Goal: Transaction & Acquisition: Subscribe to service/newsletter

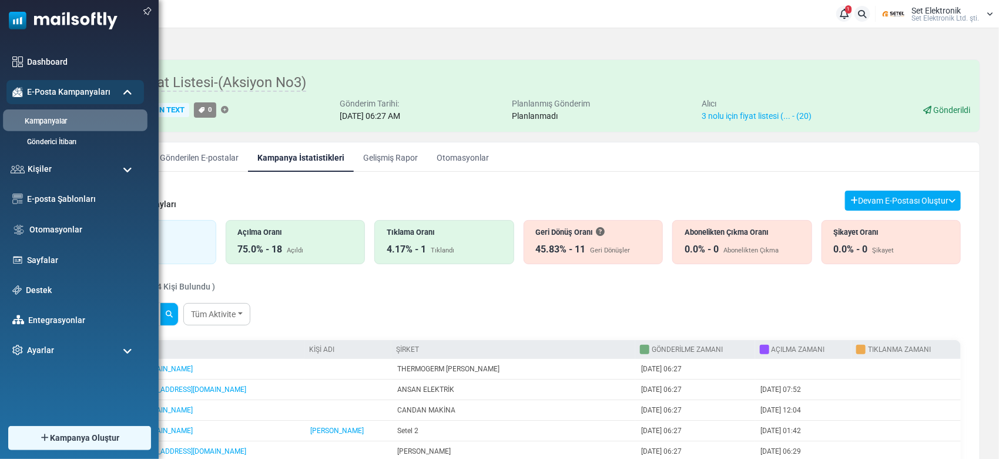
click at [48, 129] on li "Kampanyalar" at bounding box center [75, 120] width 145 height 22
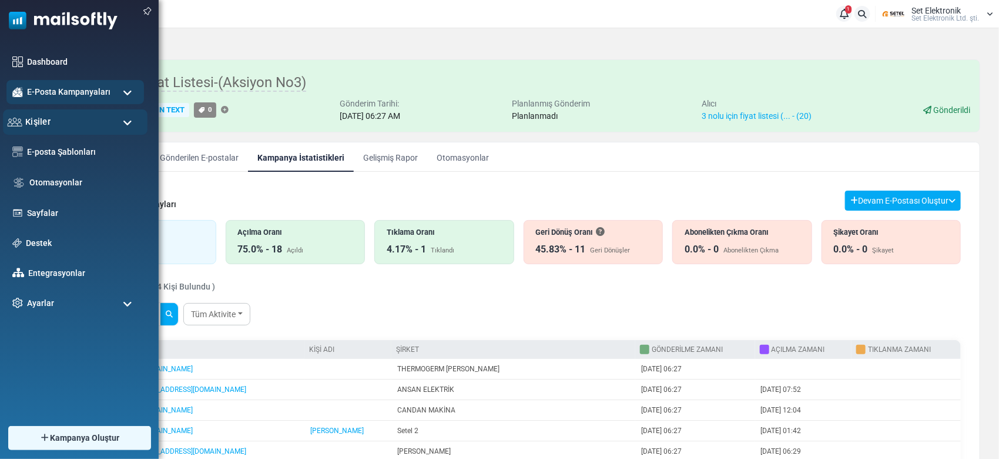
click at [56, 122] on div "Kişiler" at bounding box center [75, 121] width 145 height 25
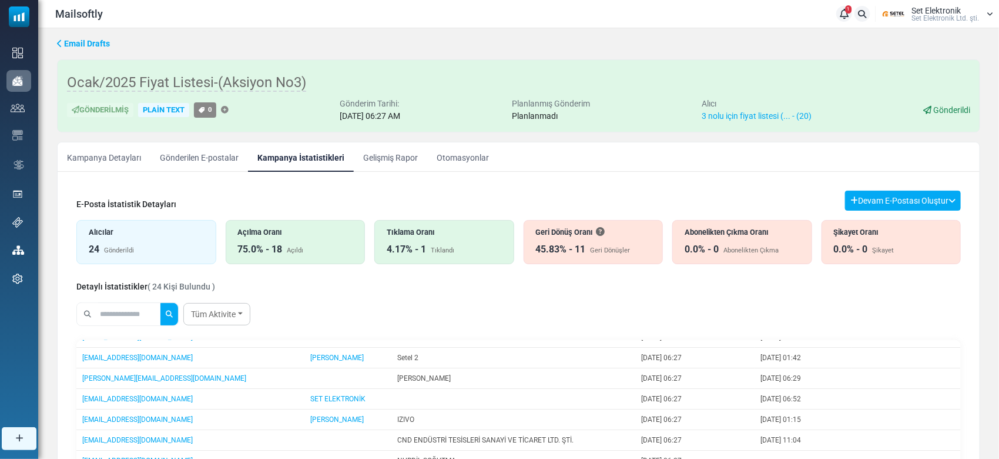
scroll to position [175, 0]
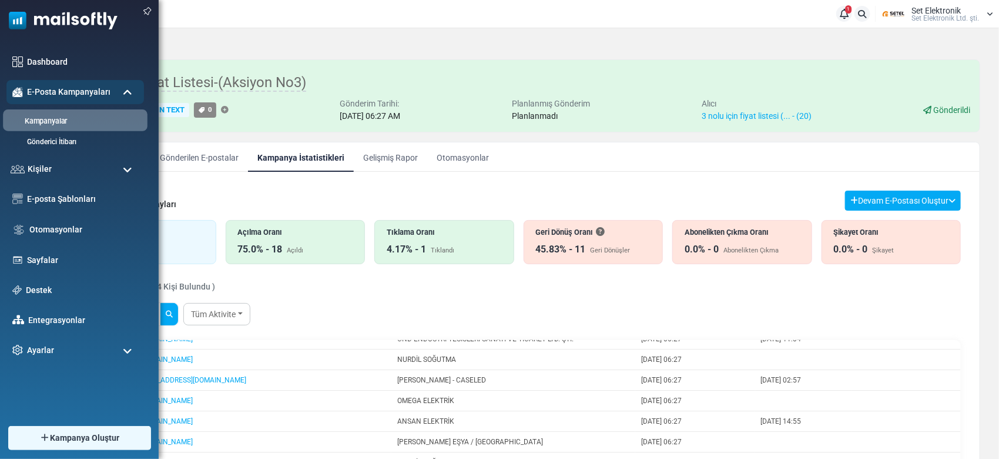
click at [67, 119] on link "Kampanyalar" at bounding box center [73, 121] width 141 height 11
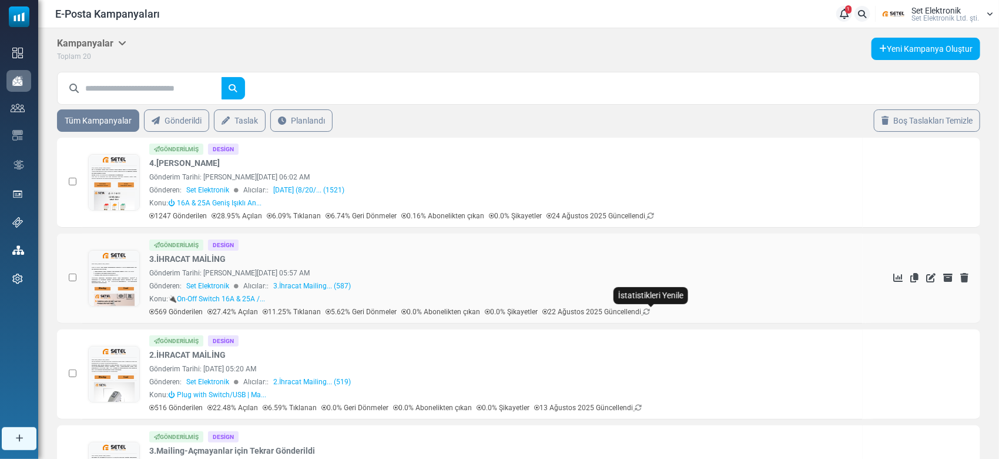
click at [650, 310] on icon at bounding box center [646, 311] width 7 height 7
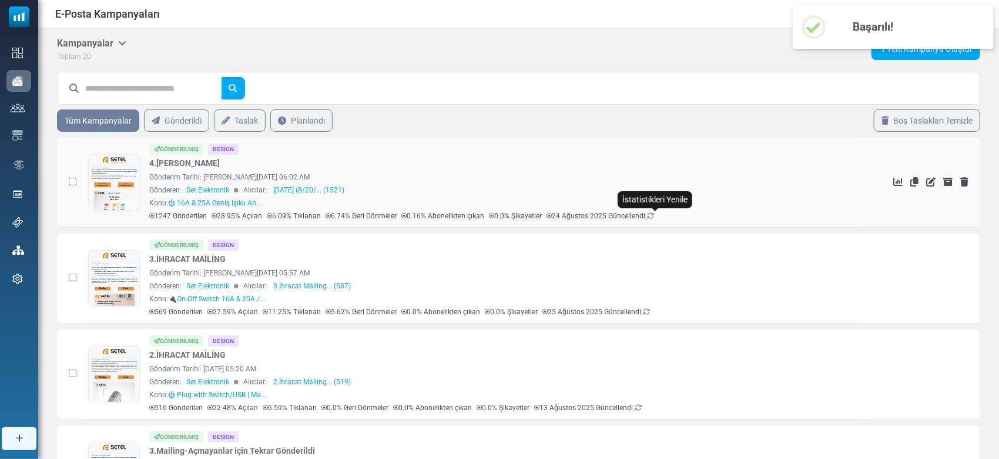
click at [654, 214] on icon at bounding box center [650, 215] width 7 height 7
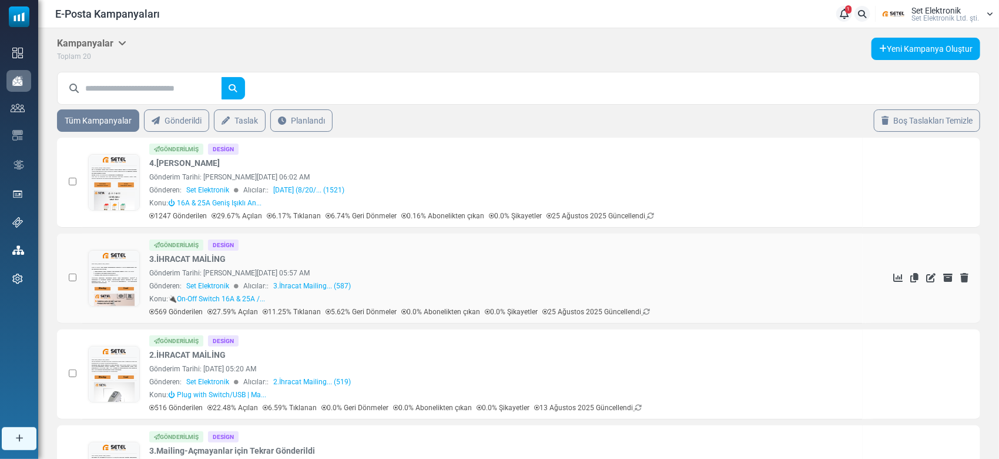
click at [900, 275] on icon at bounding box center [898, 277] width 9 height 9
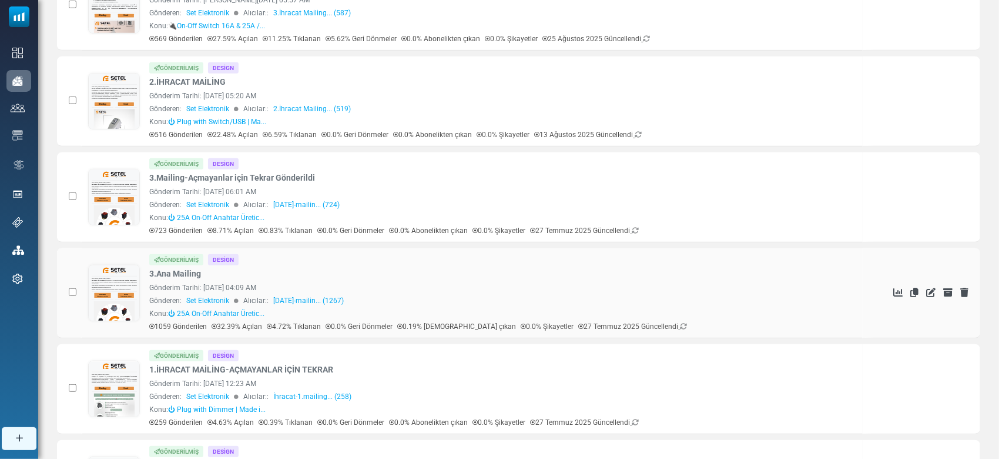
scroll to position [392, 0]
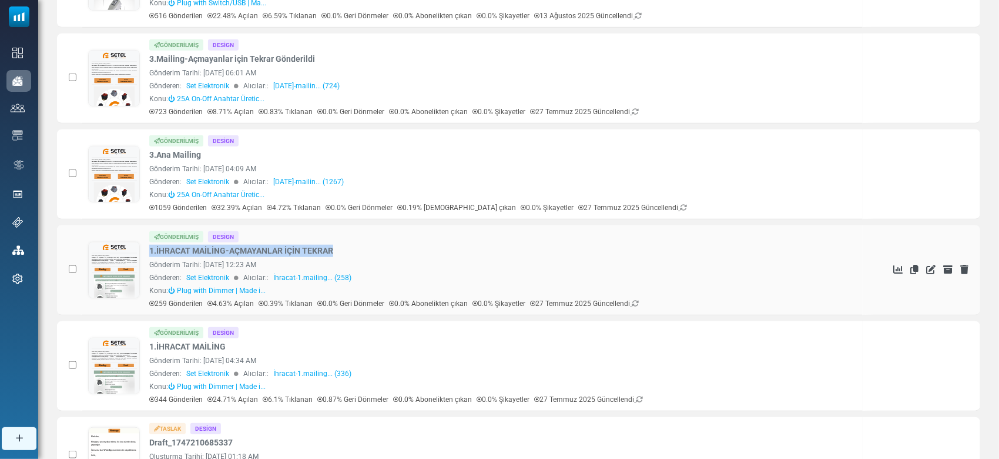
drag, startPoint x: 342, startPoint y: 250, endPoint x: 146, endPoint y: 254, distance: 195.2
click at [146, 254] on div "Gönderilmiş Design 1.İHRACAT MAİLİNG-AÇMAYANLAR İÇİN TEKRAR Gönderim Tarihi: Ju…" at bounding box center [472, 270] width 769 height 78
copy link "1.İHRACAT MAİLİNG-AÇMAYANLAR İÇİN TEKRAR"
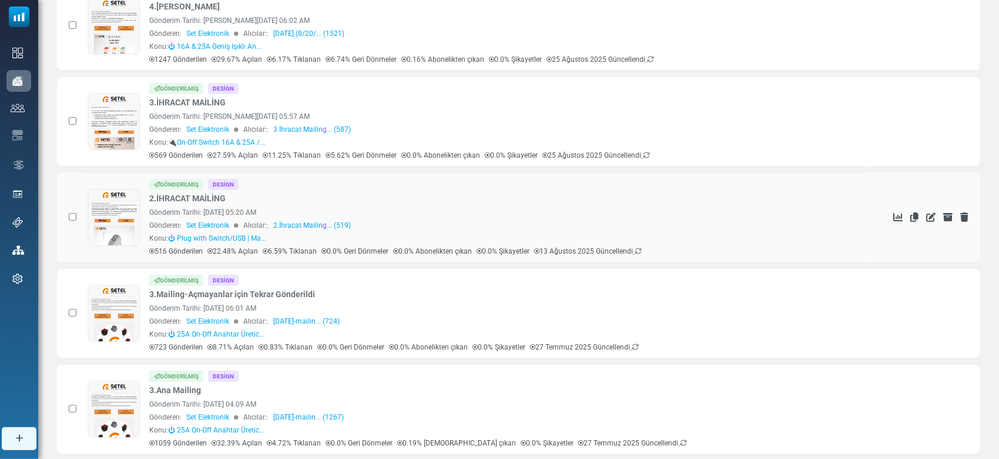
scroll to position [0, 0]
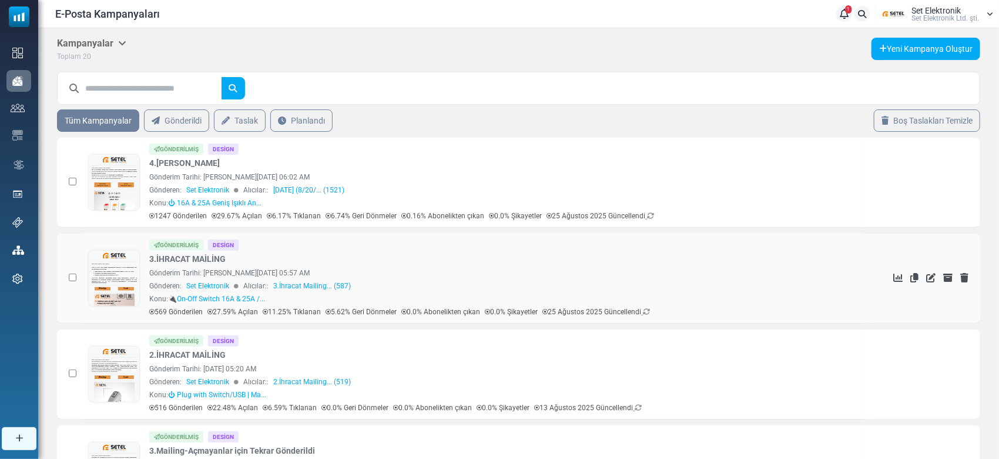
click at [915, 277] on icon at bounding box center [915, 277] width 8 height 9
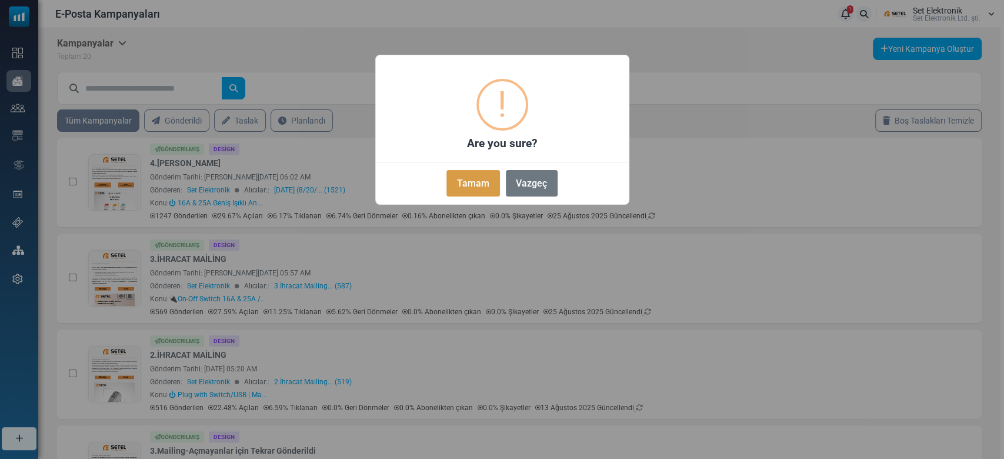
click at [467, 178] on button "Tamam" at bounding box center [472, 183] width 53 height 26
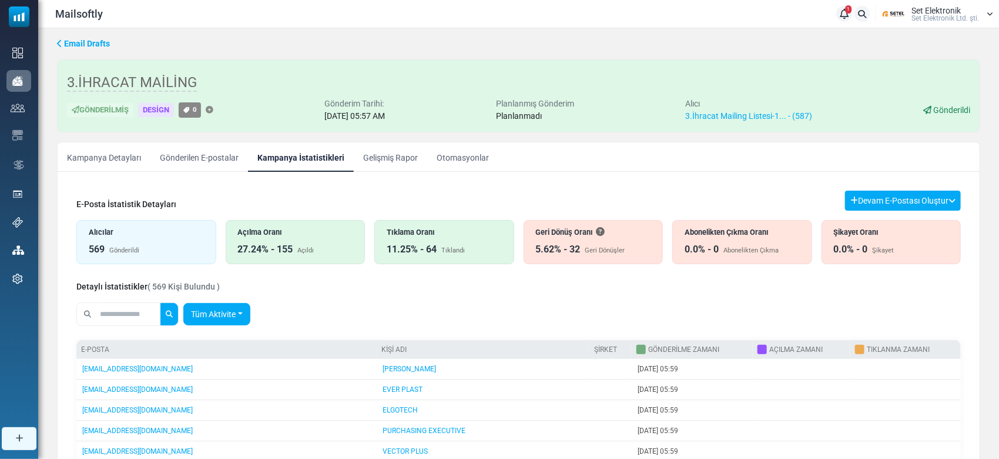
click at [216, 310] on link "Tüm Aktivite" at bounding box center [216, 314] width 67 height 22
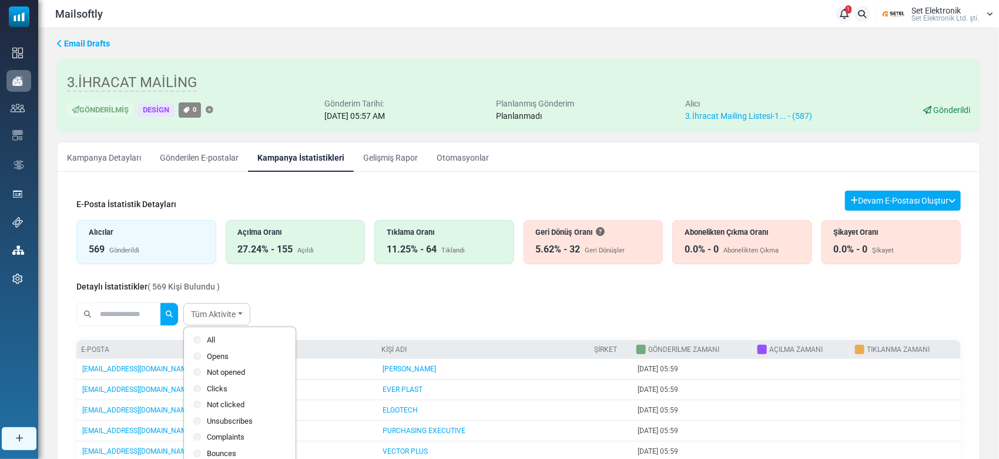
click at [877, 186] on div "E-Posta İstatistik Detayları Devam E-Postası Oluştur Filtre Sonucundan Bir List…" at bounding box center [519, 464] width 904 height 567
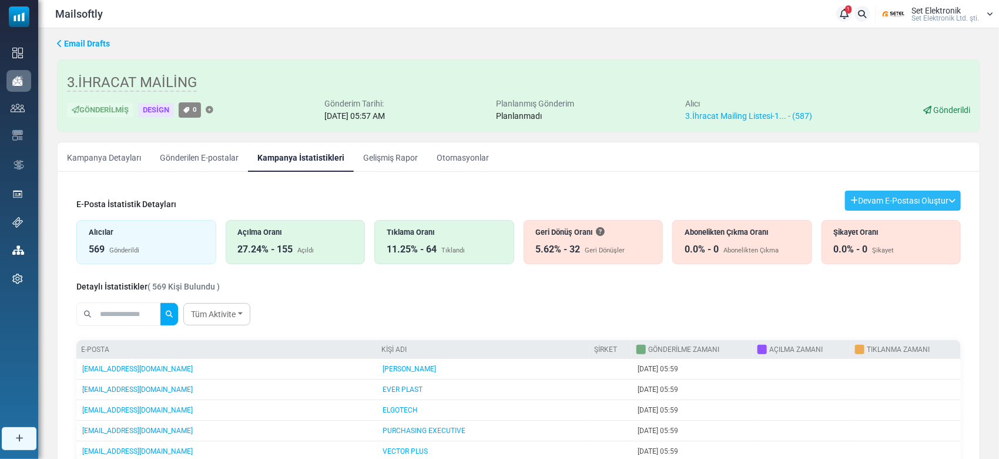
click at [881, 195] on button "Devam E-Postası Oluştur" at bounding box center [903, 200] width 116 height 20
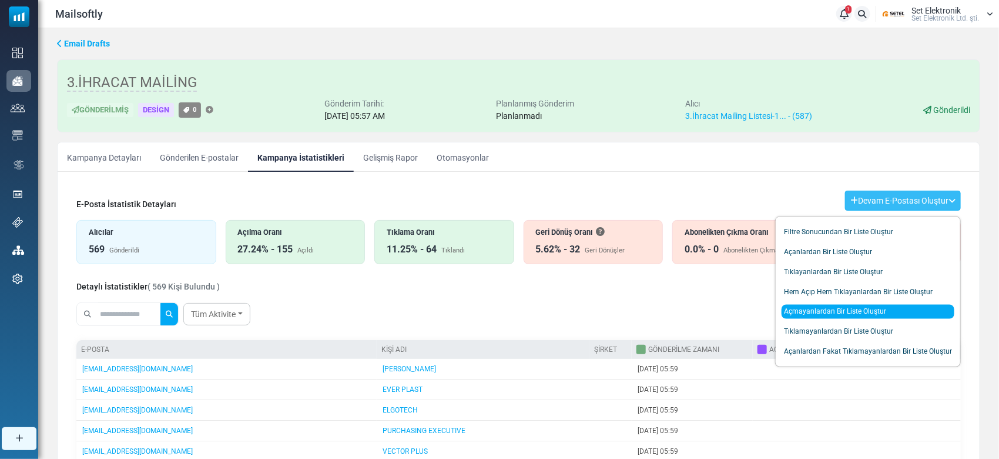
click at [813, 312] on link "Açmayanlardan Bir Liste Oluştur" at bounding box center [868, 312] width 173 height 14
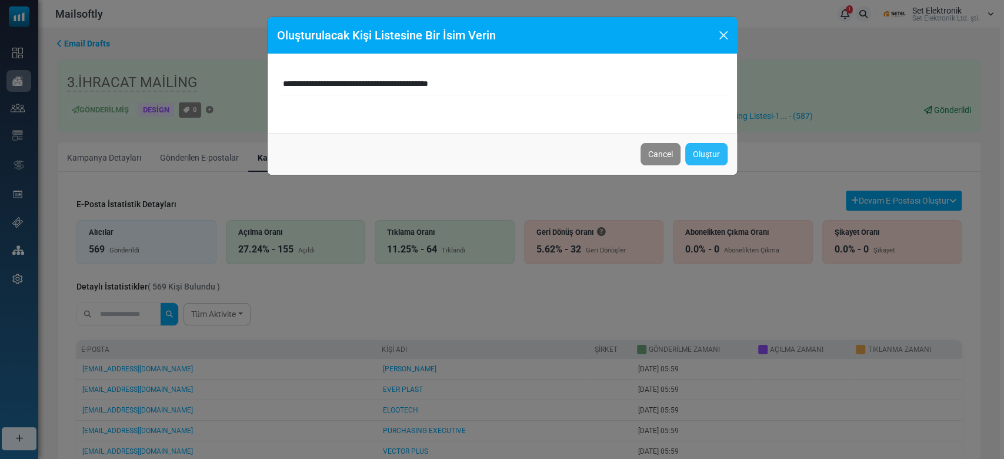
click at [710, 152] on link "Oluştur" at bounding box center [706, 154] width 42 height 22
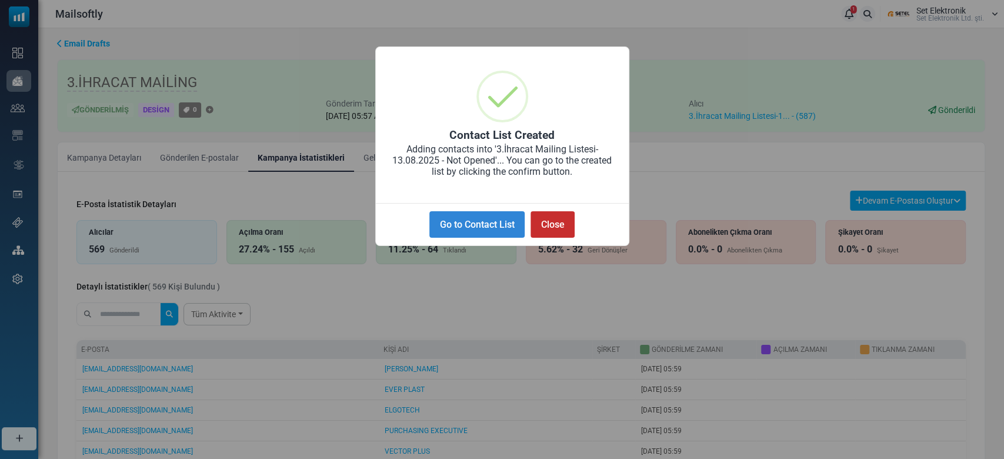
click at [555, 233] on button "Close" at bounding box center [552, 224] width 44 height 26
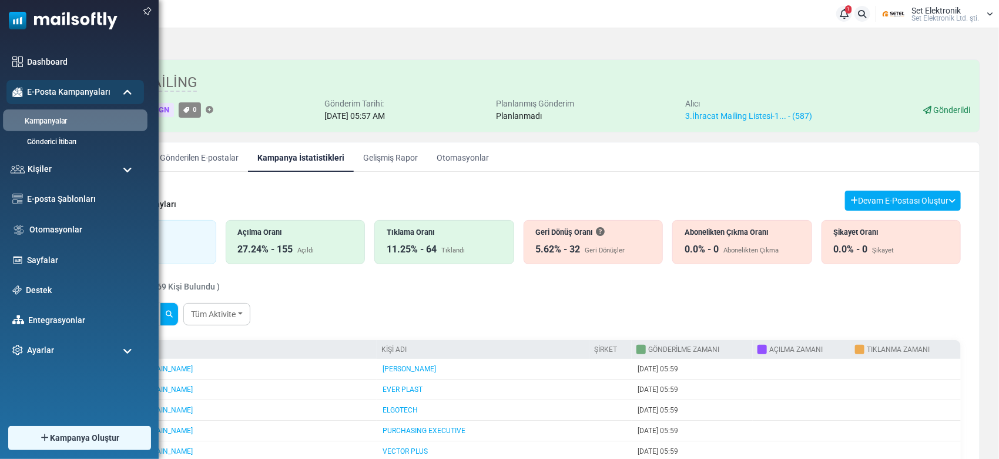
click at [56, 120] on link "Kampanyalar" at bounding box center [73, 121] width 141 height 11
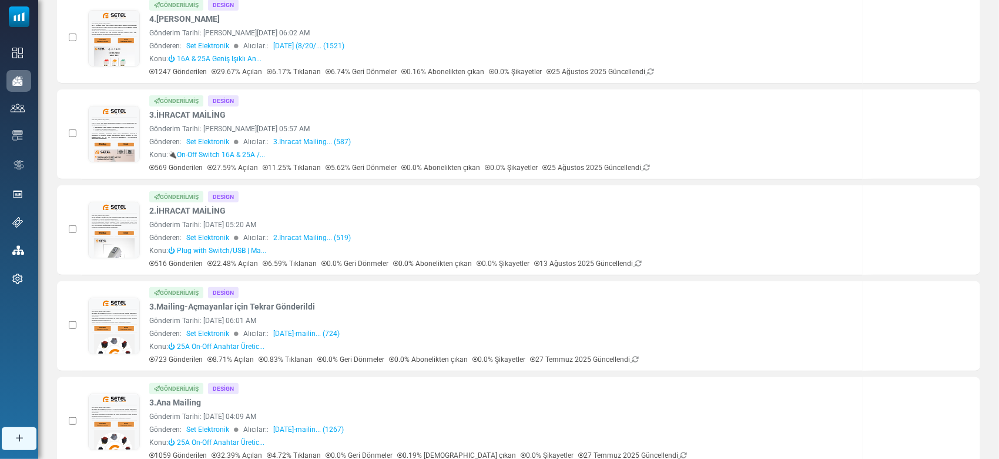
scroll to position [235, 0]
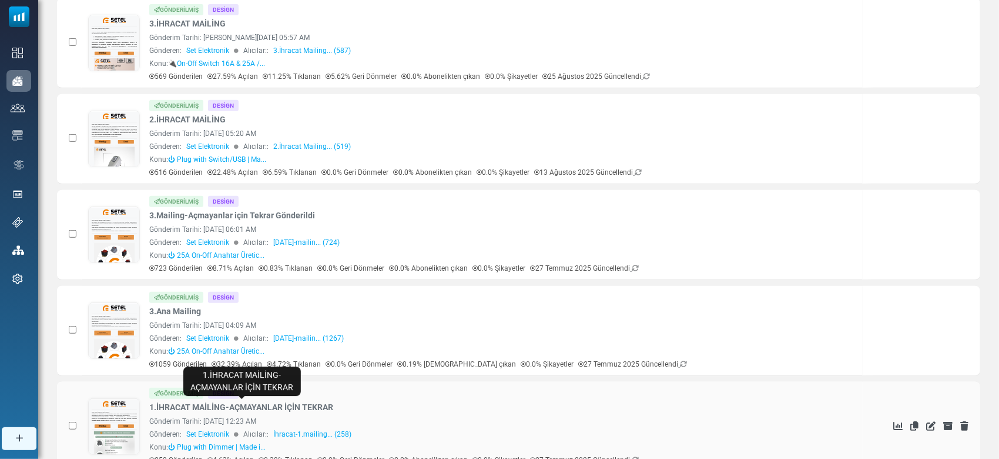
drag, startPoint x: 282, startPoint y: 402, endPoint x: 161, endPoint y: 407, distance: 121.2
click at [161, 407] on div "Gönderilmiş Design 1.İHRACAT MAİLİNG-AÇMAYANLAR İÇİN TEKRAR Gönderim Tarihi: Ju…" at bounding box center [502, 426] width 707 height 78
click at [305, 403] on link "1.İHRACAT MAİLİNG-AÇMAYANLAR İÇİN TEKRAR" at bounding box center [241, 407] width 184 height 12
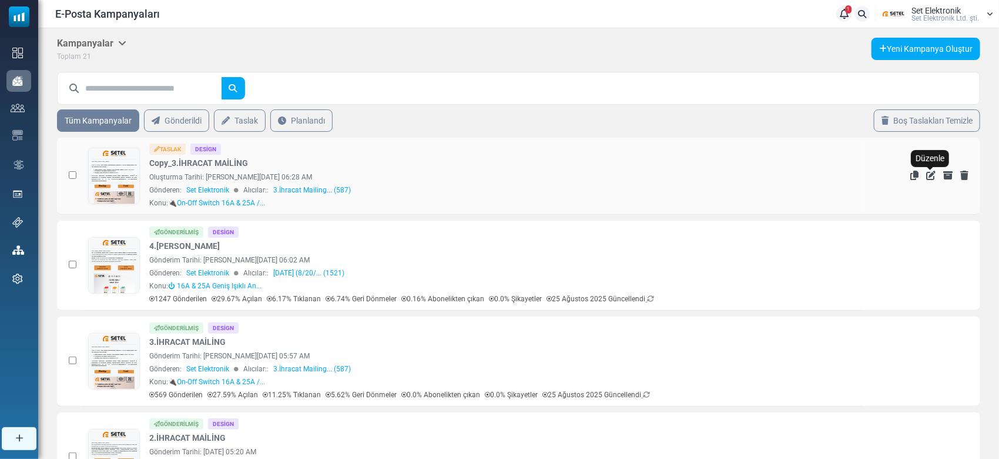
click at [929, 175] on icon "Düzenle" at bounding box center [931, 174] width 9 height 9
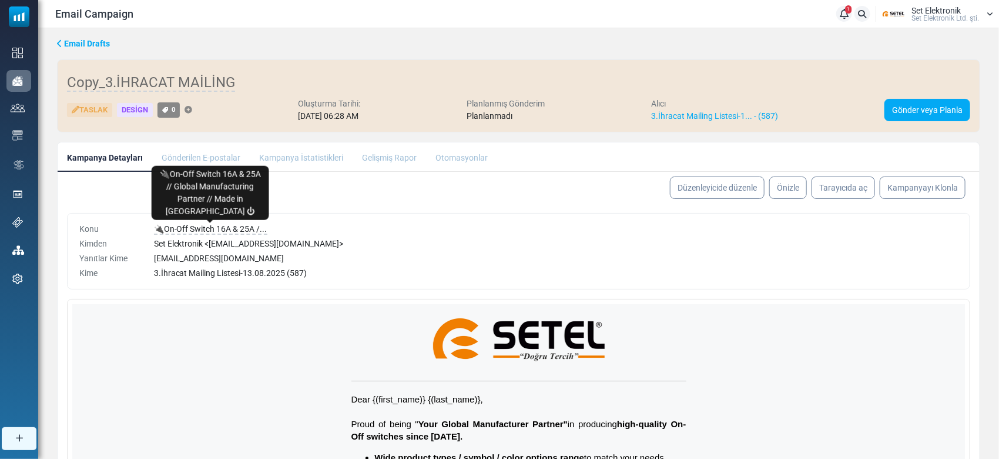
click at [254, 224] on span "🔌On-Off Switch 16A & 25A /..." at bounding box center [210, 229] width 113 height 11
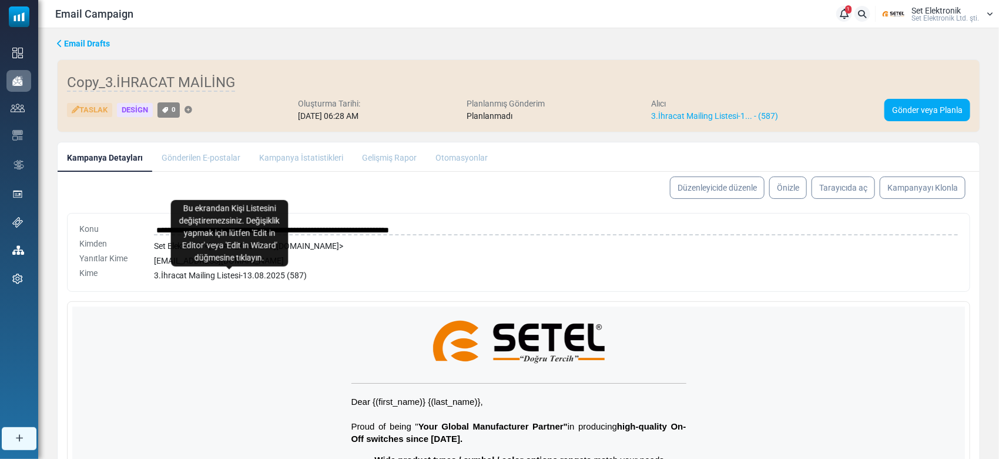
drag, startPoint x: 269, startPoint y: 275, endPoint x: 283, endPoint y: 271, distance: 14.7
click at [270, 275] on body "Email Campaign 1 Bildirimler Set Elektronik Set Elektronik Ltd. şti. Profil & T…" at bounding box center [499, 305] width 999 height 611
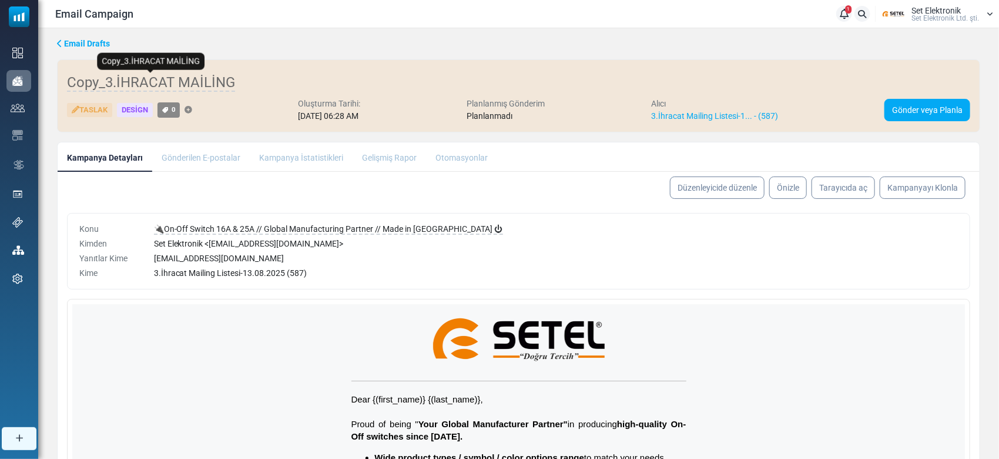
click at [218, 70] on div "Copy_3.İHRACAT MAİLİNG [GEOGRAPHIC_DATA] Design 0 Oluşturma [GEOGRAPHIC_DATA]: …" at bounding box center [519, 95] width 904 height 53
click at [225, 82] on span "Copy_3.İHRACAT MAİLİNG" at bounding box center [151, 83] width 168 height 18
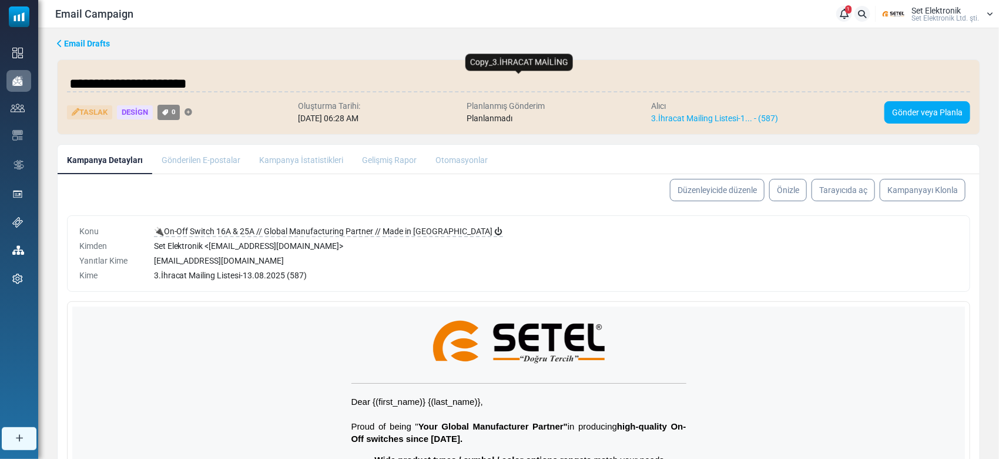
type input "**********"
click at [719, 192] on body "Email Campaign 1 Bildirimler Set Elektronik Set Elektronik Ltd. şti. Profil & T…" at bounding box center [499, 306] width 999 height 613
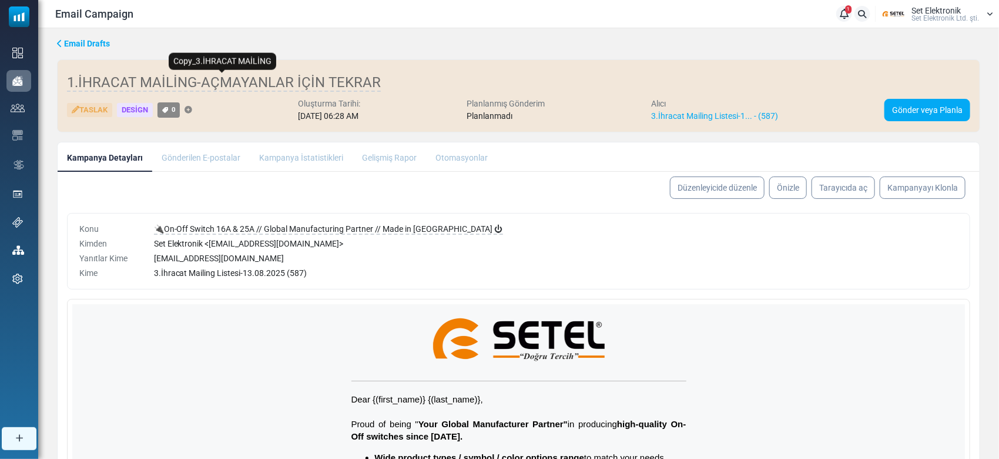
click at [75, 81] on span "1.İHRACAT MAİLİNG-AÇMAYANLAR İÇİN TEKRAR" at bounding box center [224, 83] width 314 height 18
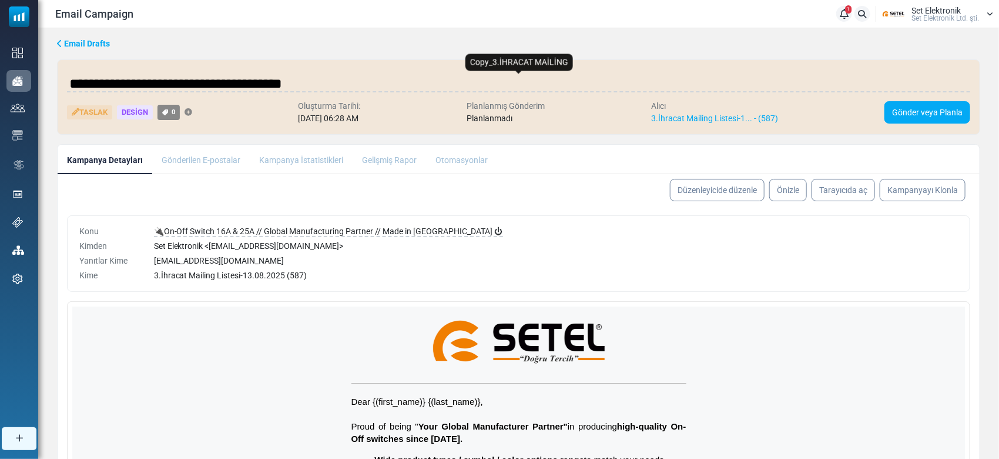
click at [71, 81] on input "**********" at bounding box center [519, 84] width 904 height 24
type input "**********"
click at [714, 182] on body "Email Campaign 1 Bildirimler Set Elektronik Set Elektronik Ltd. şti. Profil & T…" at bounding box center [499, 306] width 999 height 613
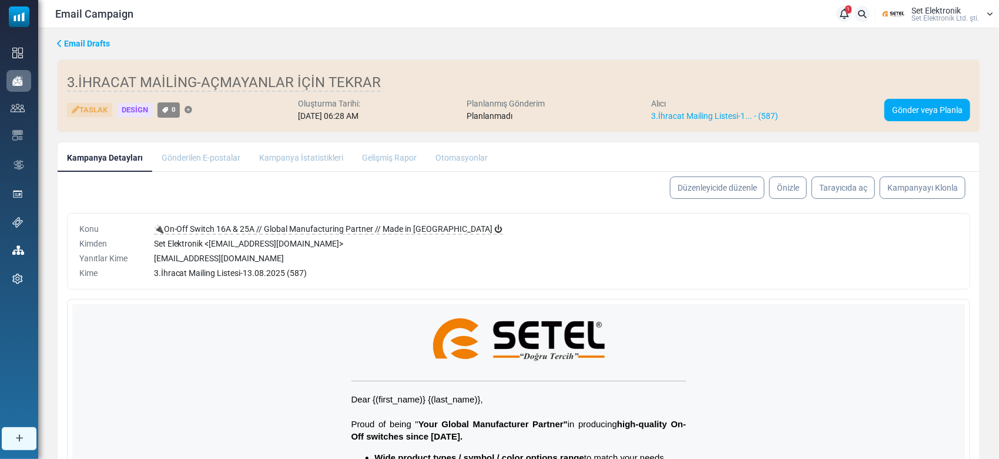
click at [305, 276] on span "3.İhracat Mailing Listesi-13.08.2025 (587)" at bounding box center [230, 272] width 153 height 9
click at [705, 191] on link "Düzenleyicide düzenle" at bounding box center [717, 188] width 99 height 24
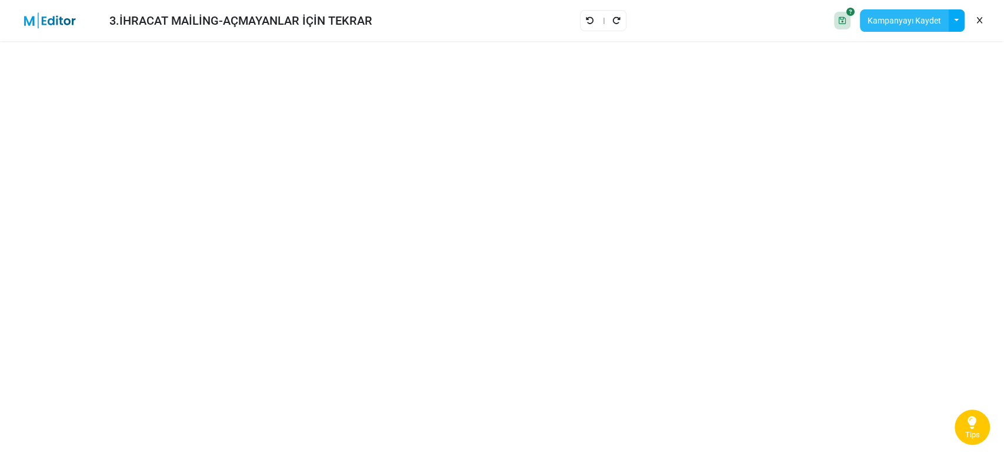
click at [910, 25] on button "Kampanyayı Kaydet" at bounding box center [904, 20] width 89 height 22
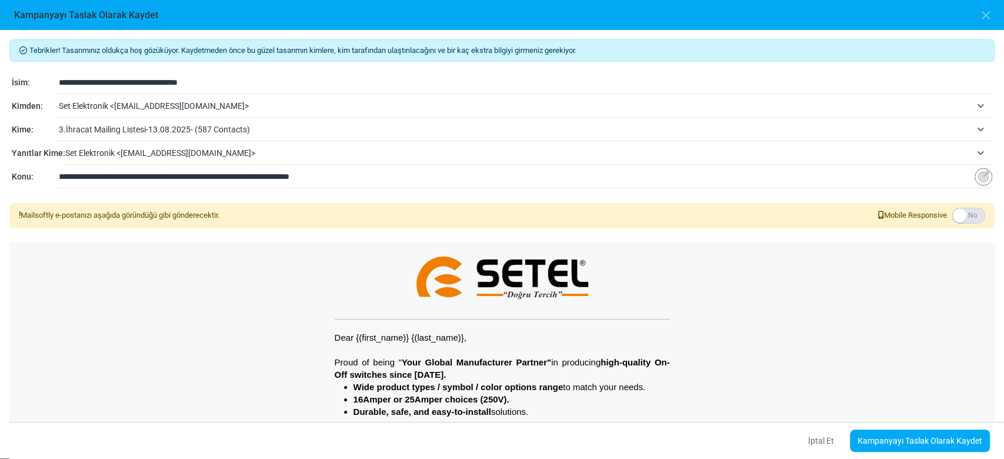
click at [224, 124] on span "3.İhracat Mailing Listesi-13.08.2025- (587 Contacts)" at bounding box center [515, 129] width 912 height 14
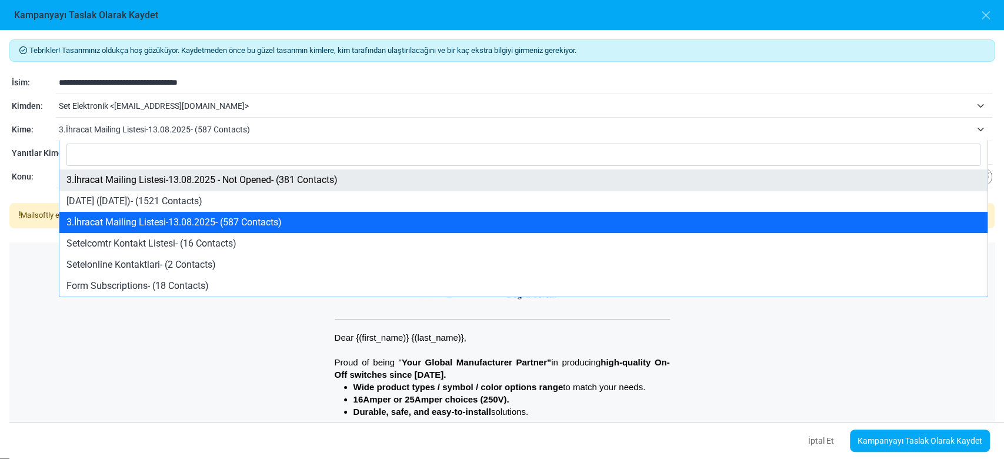
select select "*****"
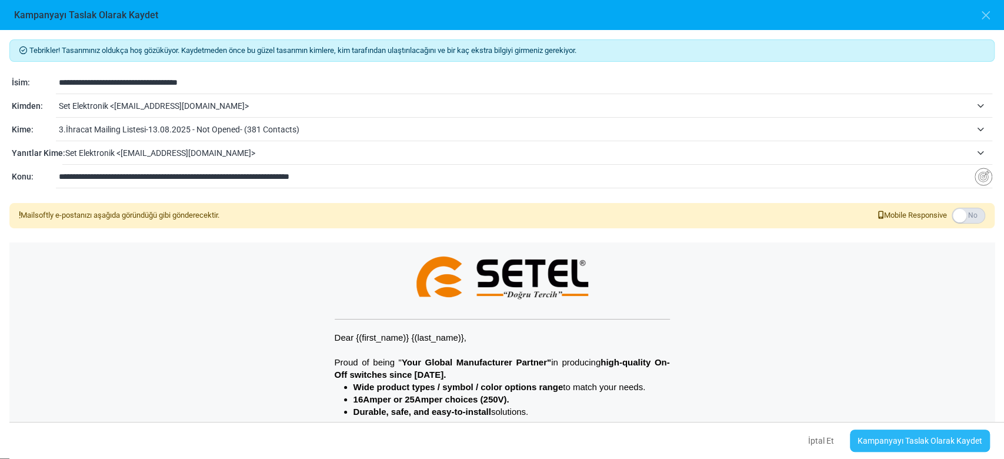
click at [917, 447] on link "Kampanyayı Taslak Olarak Kaydet" at bounding box center [920, 440] width 140 height 22
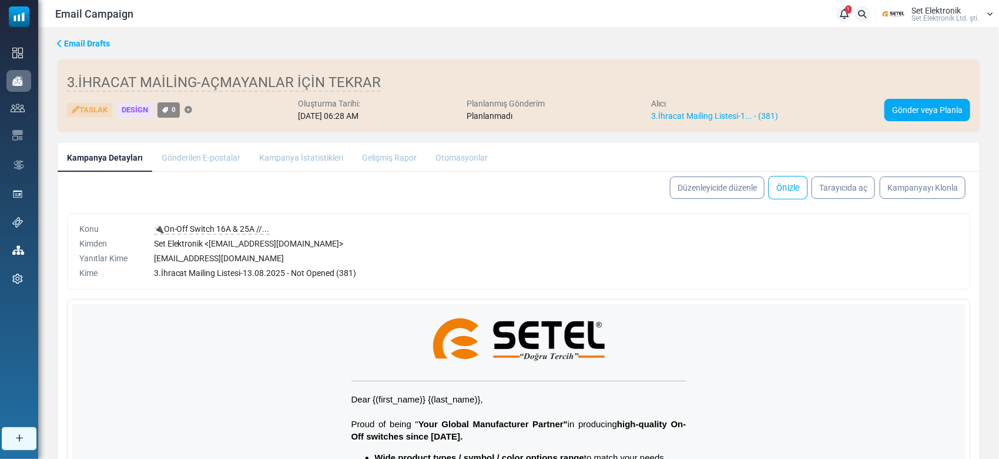
click at [790, 190] on link "Önizle" at bounding box center [787, 188] width 39 height 24
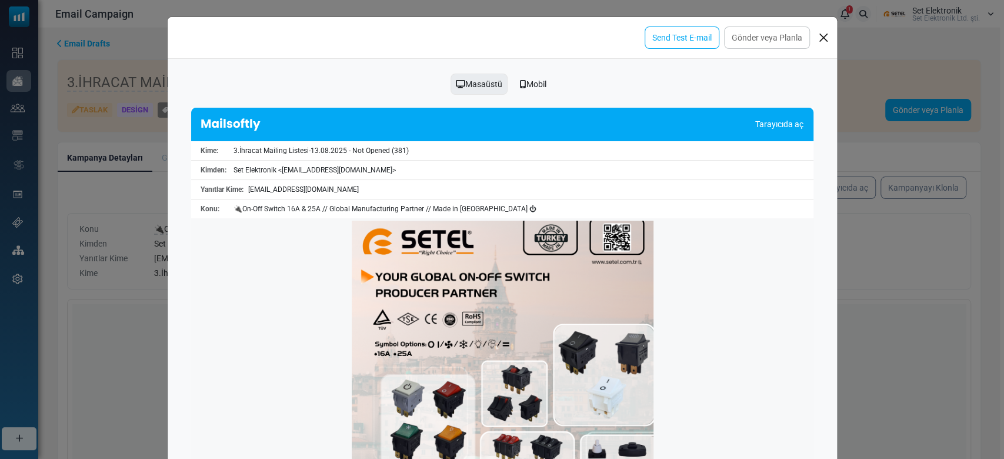
scroll to position [509, 0]
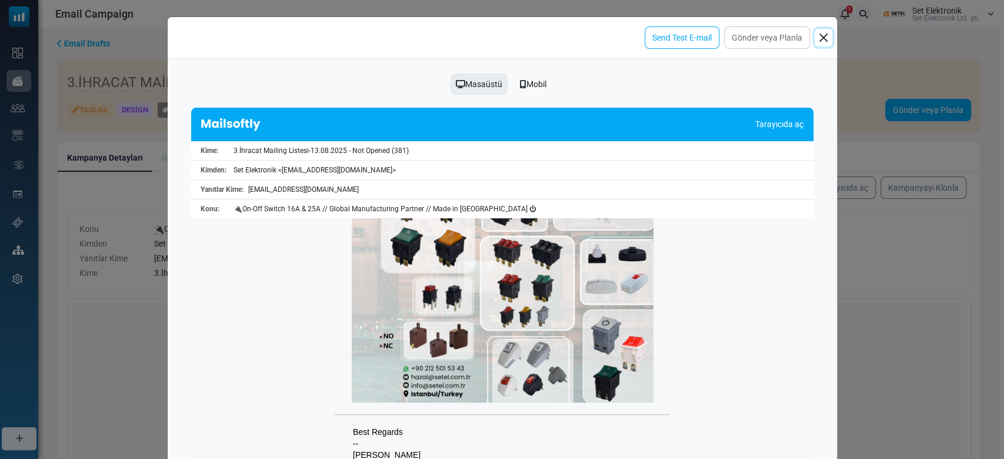
click at [824, 40] on button "Close" at bounding box center [823, 38] width 18 height 18
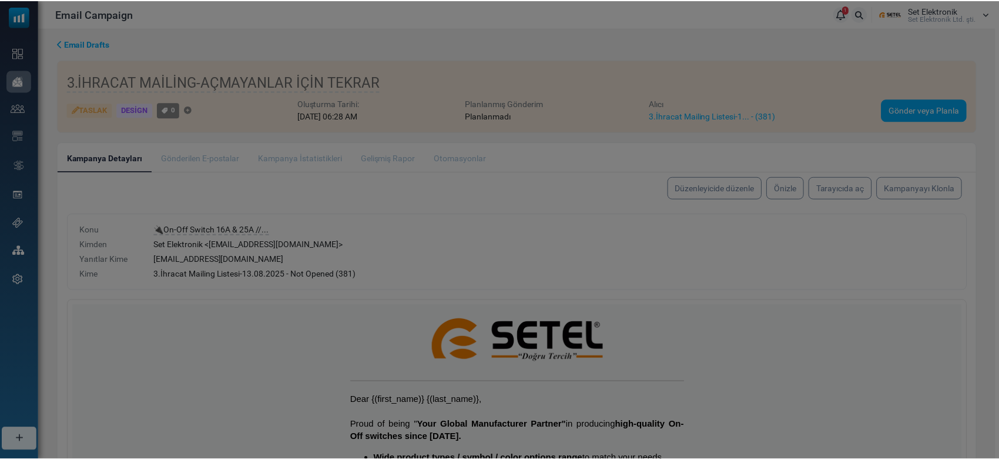
scroll to position [0, 0]
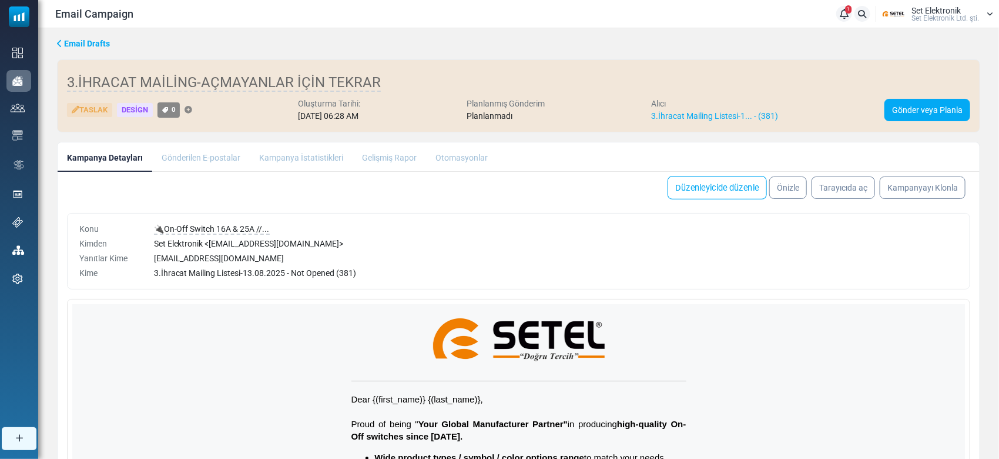
click at [682, 186] on link "Düzenleyicide düzenle" at bounding box center [717, 188] width 99 height 24
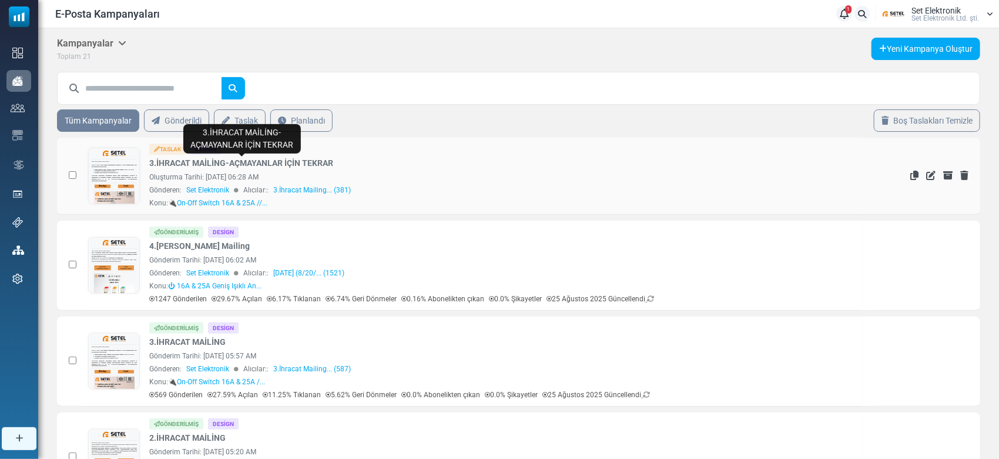
click at [305, 159] on link "3.İHRACAT MAİLİNG-AÇMAYANLAR İÇİN TEKRAR" at bounding box center [241, 163] width 184 height 12
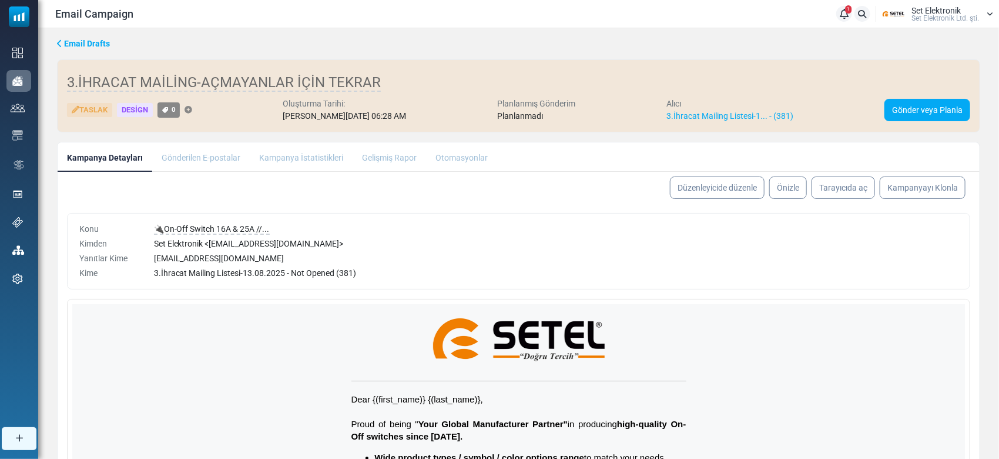
click at [715, 173] on div "Düzenleyicide düzenle Önizle Tarayıcıda aç Kampanyayı Klonla" at bounding box center [519, 188] width 922 height 32
drag, startPoint x: 713, startPoint y: 179, endPoint x: 705, endPoint y: 190, distance: 13.2
click at [712, 180] on link "Düzenleyicide düzenle" at bounding box center [717, 188] width 99 height 24
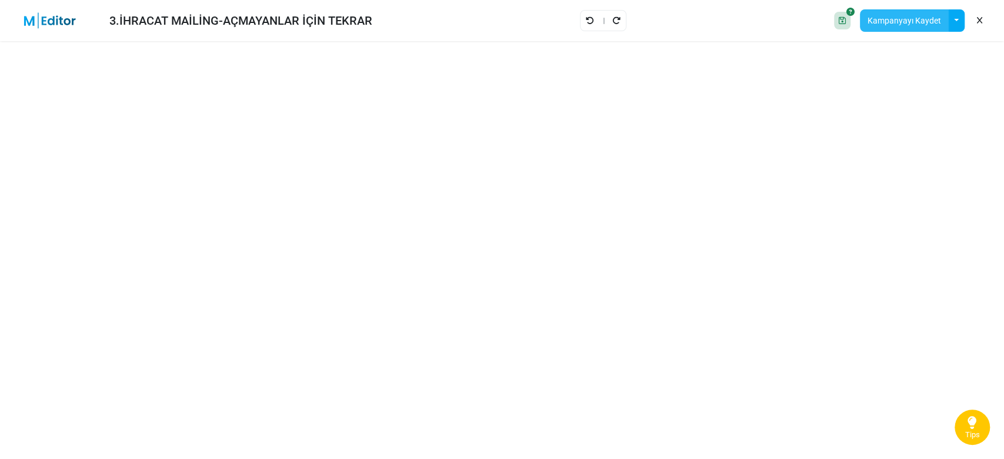
click at [905, 25] on button "Kampanyayı Kaydet" at bounding box center [904, 20] width 89 height 22
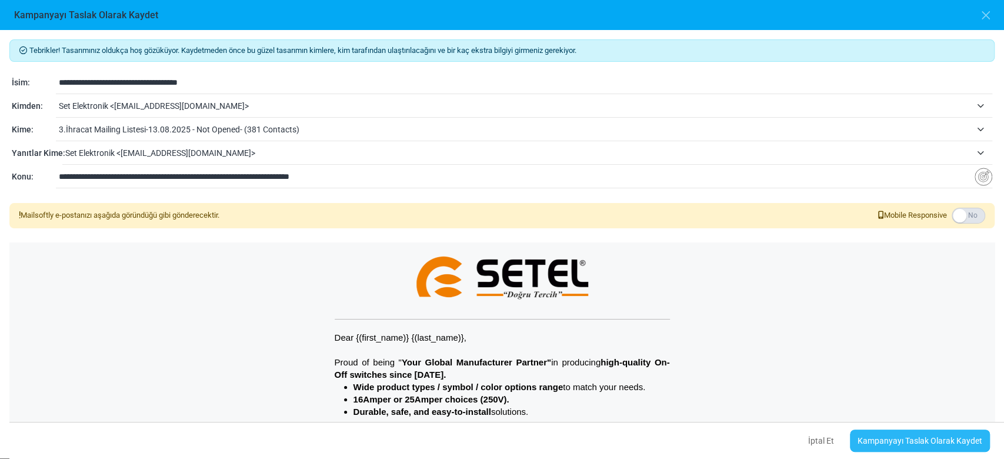
click at [898, 444] on link "Kampanyayı Taslak Olarak Kaydet" at bounding box center [920, 440] width 140 height 22
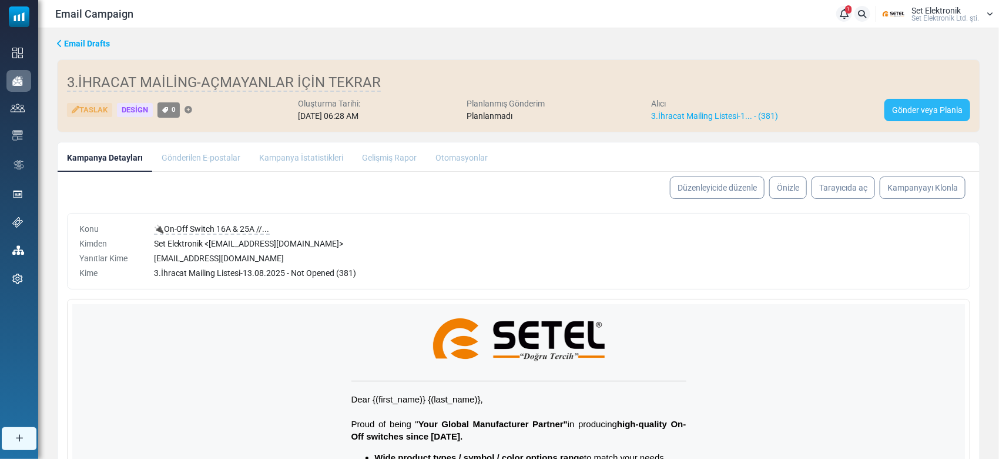
click at [907, 113] on link "Gönder veya Planla" at bounding box center [928, 110] width 86 height 22
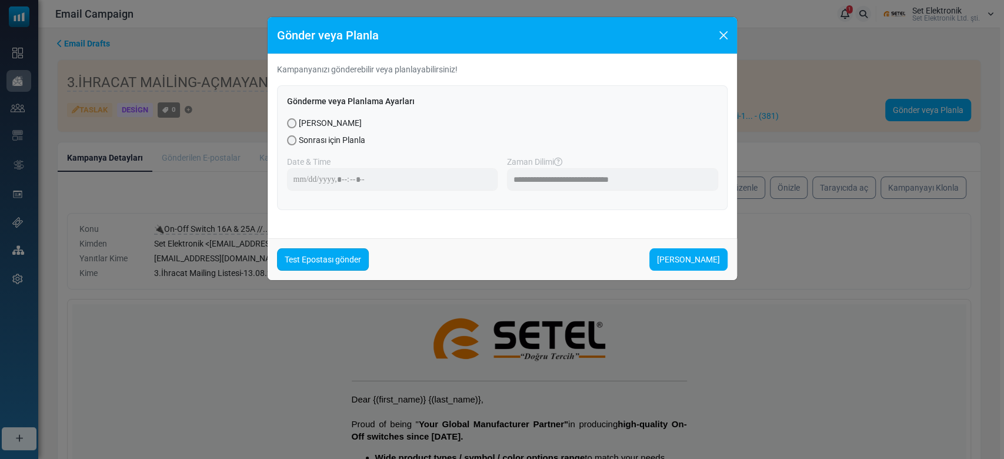
click at [339, 257] on link "Test Epostası gönder" at bounding box center [323, 259] width 92 height 22
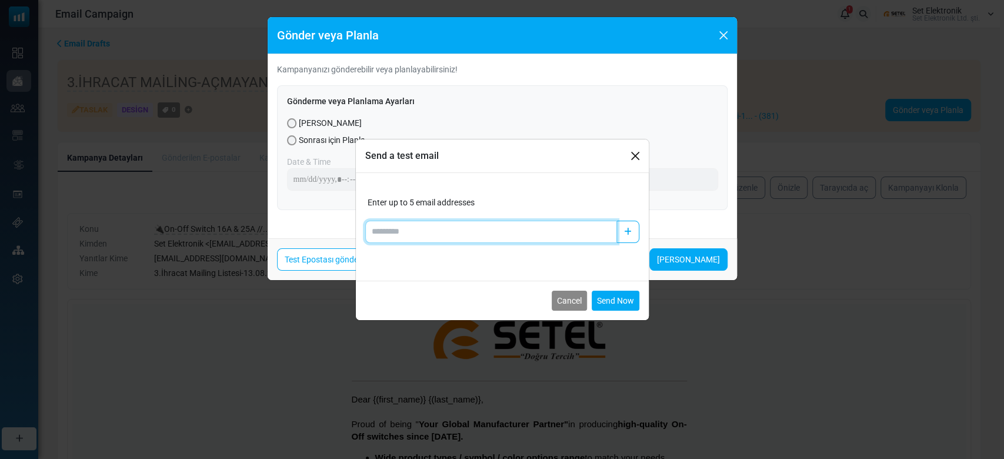
click at [390, 228] on input "Add email" at bounding box center [491, 231] width 252 height 22
type input "**********"
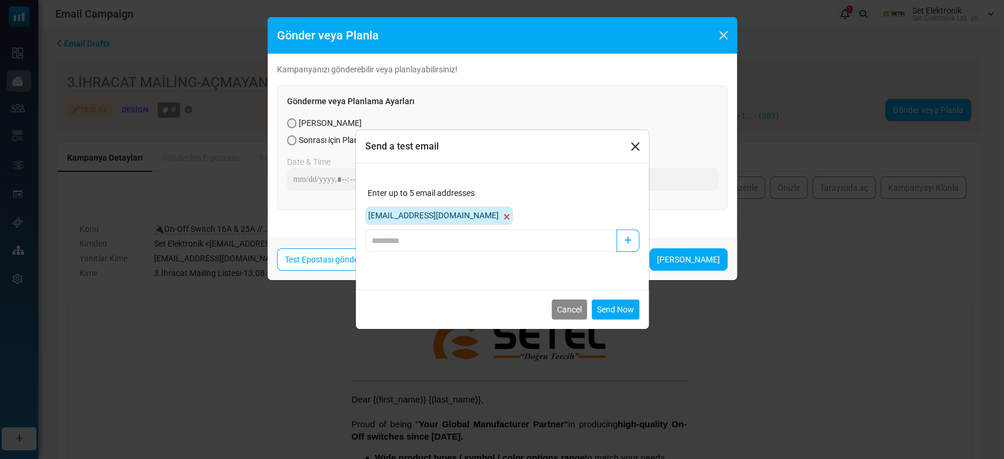
click at [611, 307] on button "Send Now" at bounding box center [615, 309] width 48 height 20
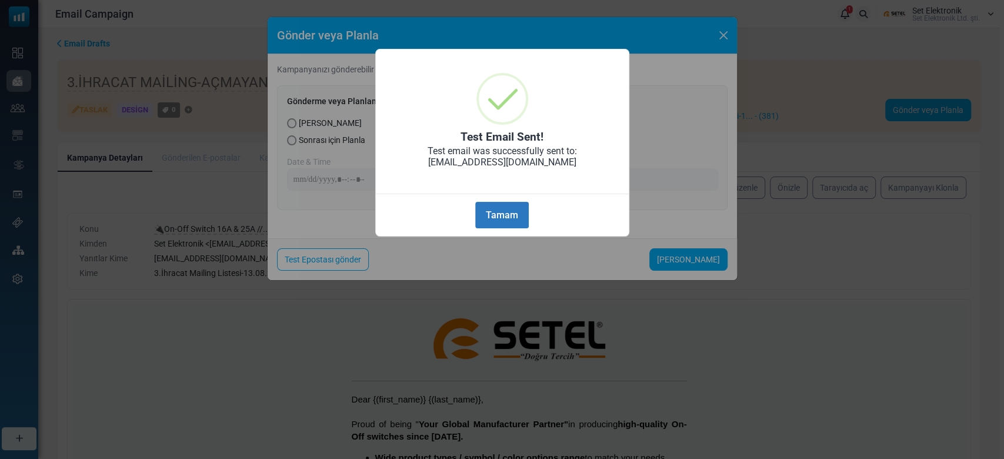
click at [509, 206] on button "Tamam" at bounding box center [501, 215] width 53 height 26
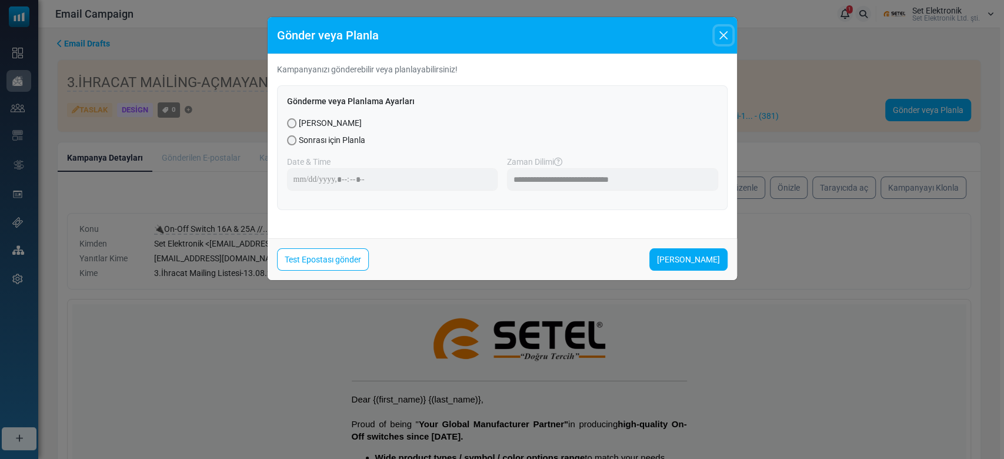
drag, startPoint x: 719, startPoint y: 26, endPoint x: 722, endPoint y: 43, distance: 16.7
click at [719, 27] on button "Close" at bounding box center [723, 35] width 18 height 18
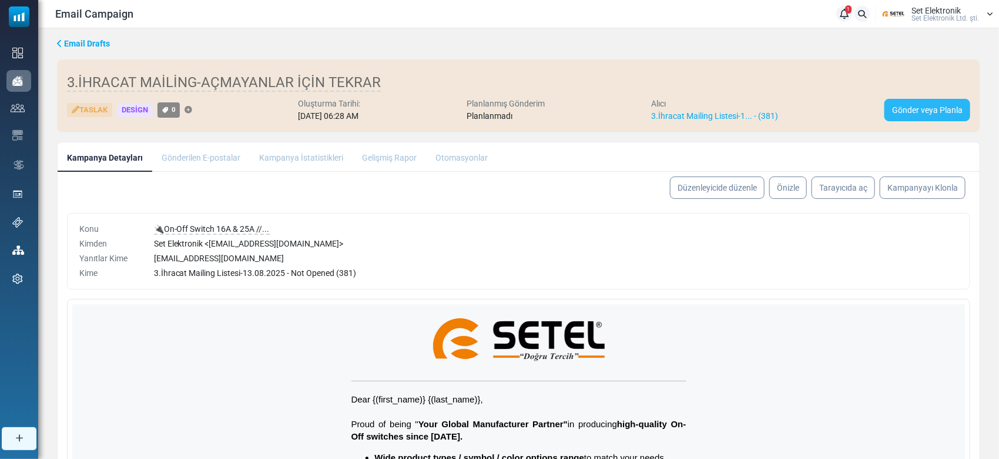
click at [909, 117] on link "Gönder veya Planla" at bounding box center [928, 110] width 86 height 22
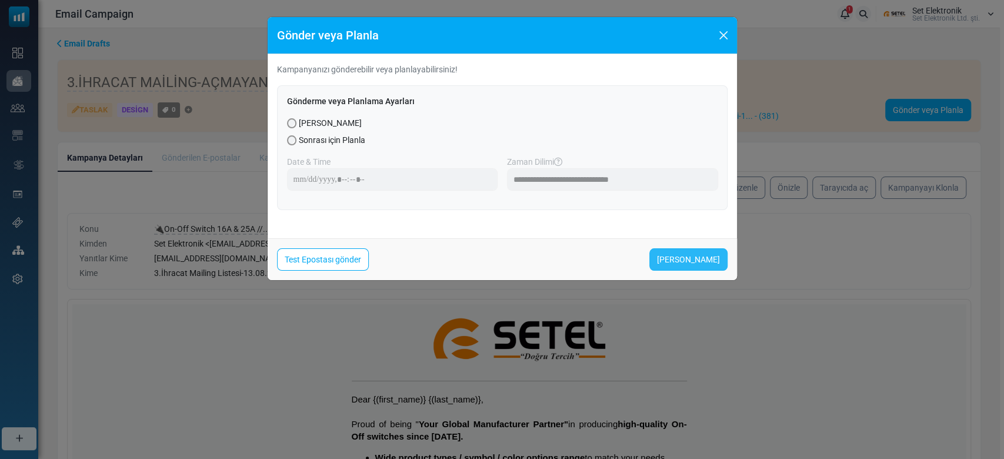
click at [690, 256] on link "Şimdi Gönder" at bounding box center [688, 259] width 78 height 22
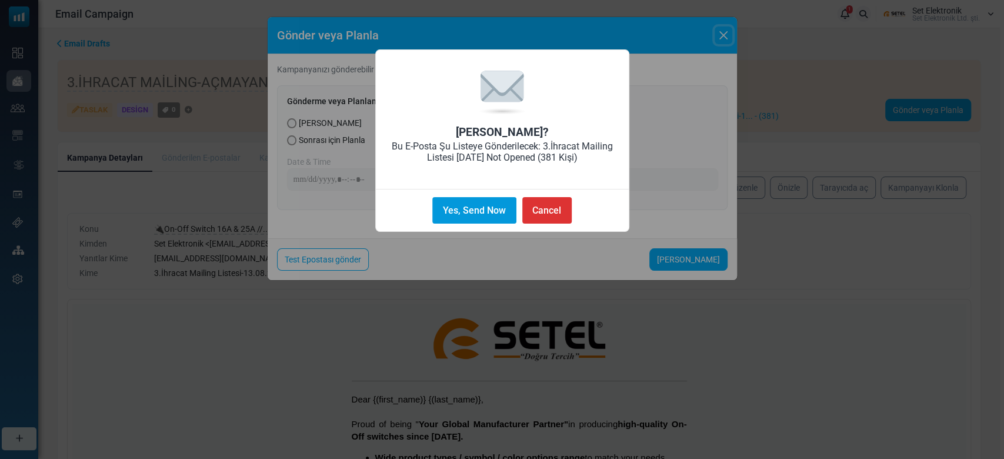
click at [452, 203] on button "Yes, Send Now" at bounding box center [473, 210] width 83 height 26
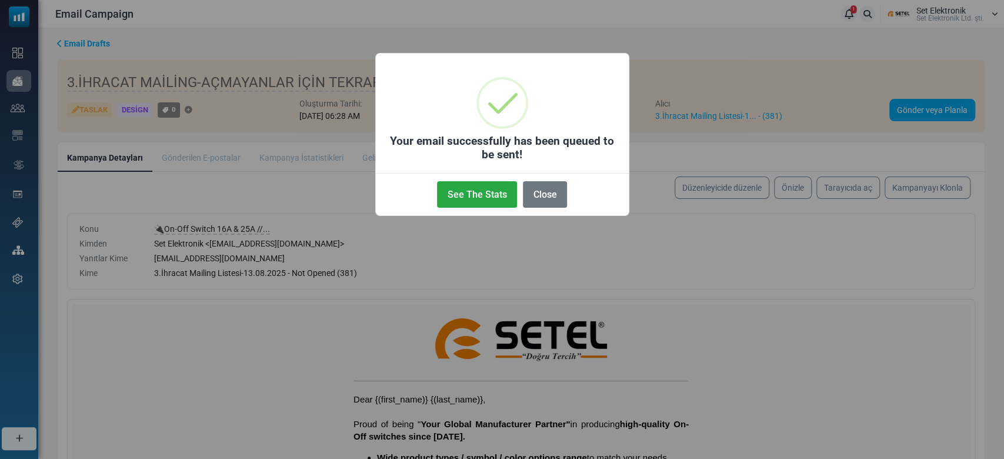
click at [478, 209] on div "See The Stats No Close" at bounding box center [502, 192] width 253 height 38
click at [486, 193] on button "See The Stats" at bounding box center [477, 194] width 80 height 26
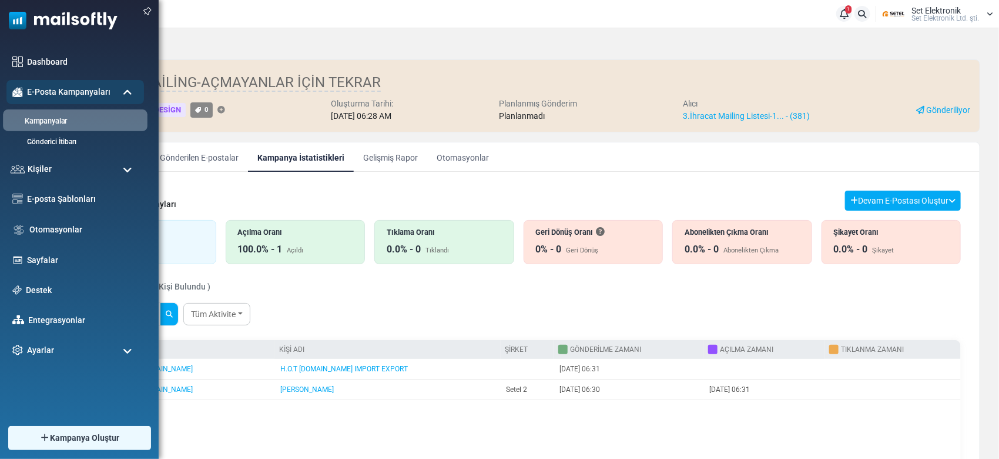
click at [52, 125] on link "Kampanyalar" at bounding box center [73, 121] width 141 height 11
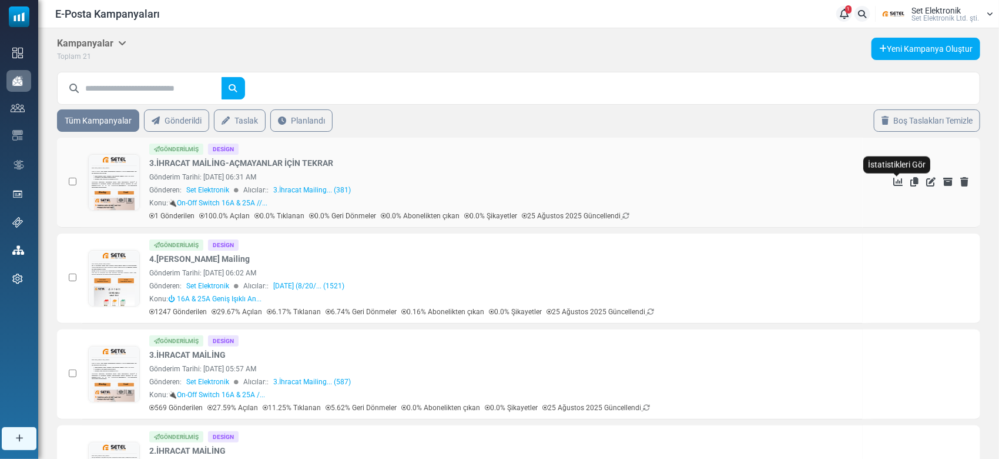
click at [897, 176] on div at bounding box center [898, 175] width 8 height 4
click at [898, 182] on icon "İstatistikleri Gör" at bounding box center [898, 181] width 9 height 9
click at [630, 219] on p "25 Ağustos 2025 Güncellendi" at bounding box center [576, 215] width 108 height 11
click at [636, 214] on div "1 Gönderilen 100.0% Açılan 0.0% Tıklanan 0.0% Geri Dönmeler 0.0% Abonelikten çı…" at bounding box center [502, 215] width 707 height 11
click at [630, 216] on icon at bounding box center [626, 215] width 7 height 7
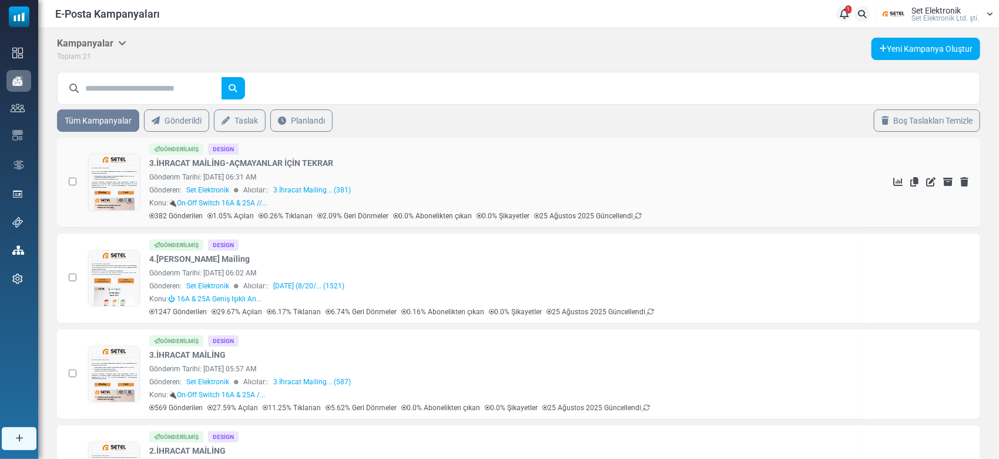
click at [897, 179] on icon at bounding box center [898, 181] width 9 height 9
click at [640, 216] on icon at bounding box center [638, 215] width 7 height 7
click at [638, 219] on p "25 Ağustos 2025 Güncellendi" at bounding box center [588, 215] width 108 height 11
click at [642, 218] on icon at bounding box center [638, 215] width 7 height 7
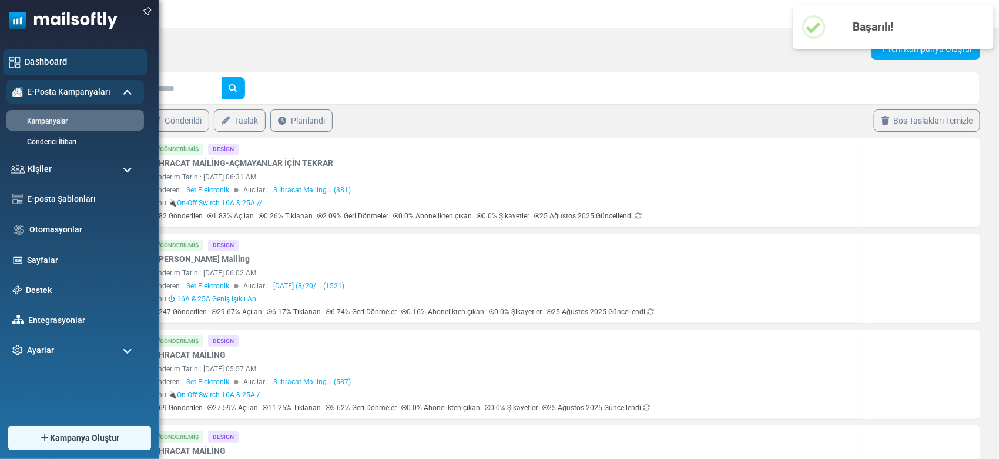
click at [29, 58] on link "Dashboard" at bounding box center [83, 61] width 116 height 13
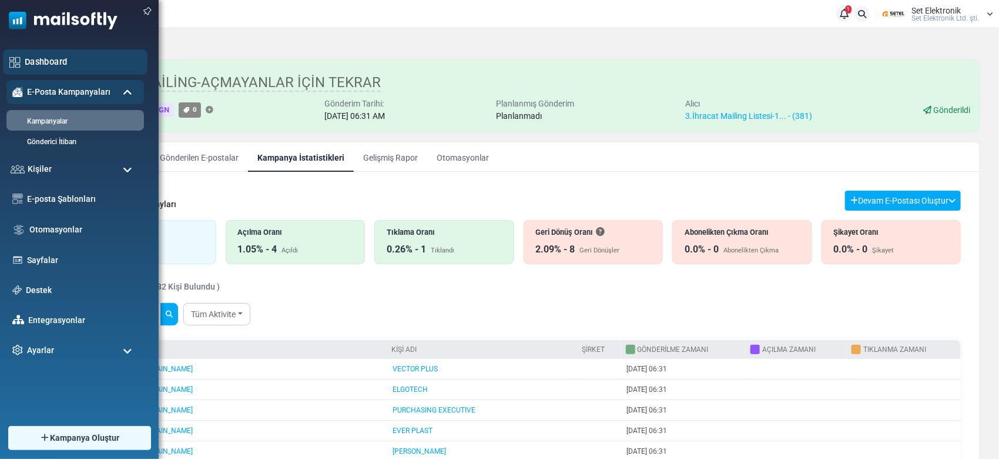
click at [48, 56] on link "Dashboard" at bounding box center [83, 61] width 116 height 13
